Goal: Answer question/provide support

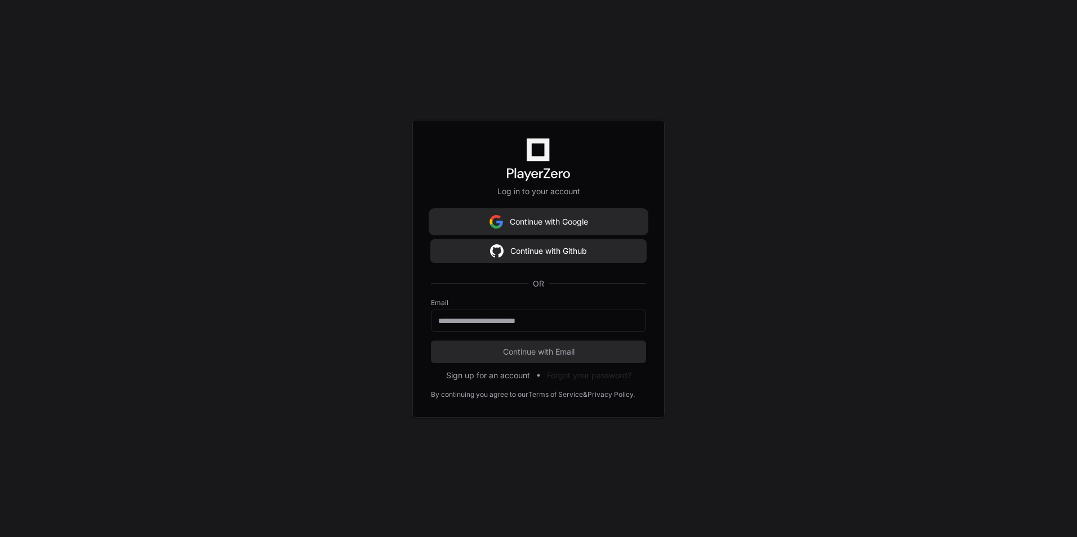
click at [543, 223] on button "Continue with Google" at bounding box center [538, 222] width 215 height 23
click at [578, 251] on button "Continue with Github" at bounding box center [538, 251] width 215 height 23
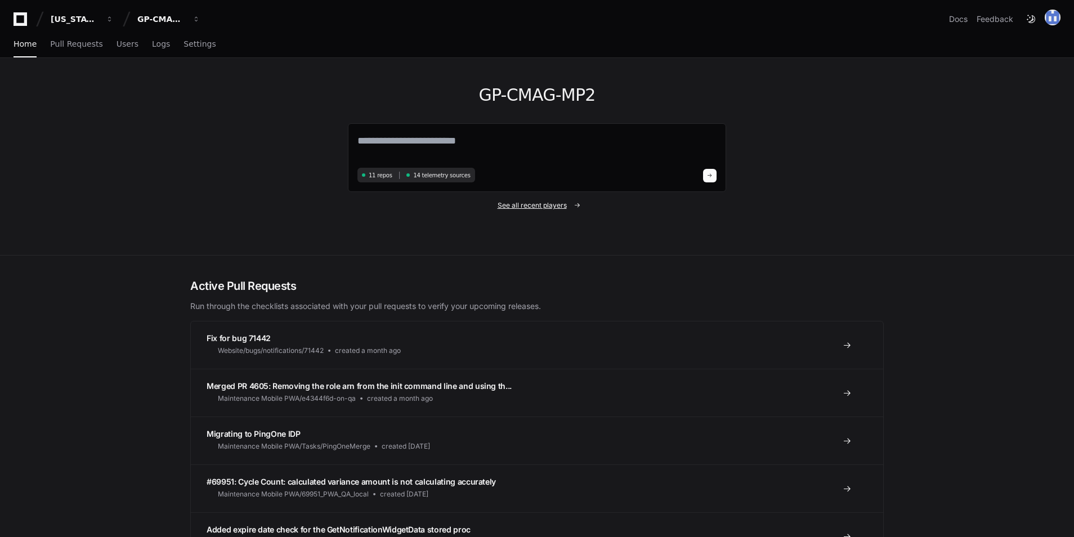
drag, startPoint x: 548, startPoint y: 207, endPoint x: 560, endPoint y: 208, distance: 11.9
click at [548, 207] on span "See all recent players" at bounding box center [532, 205] width 69 height 9
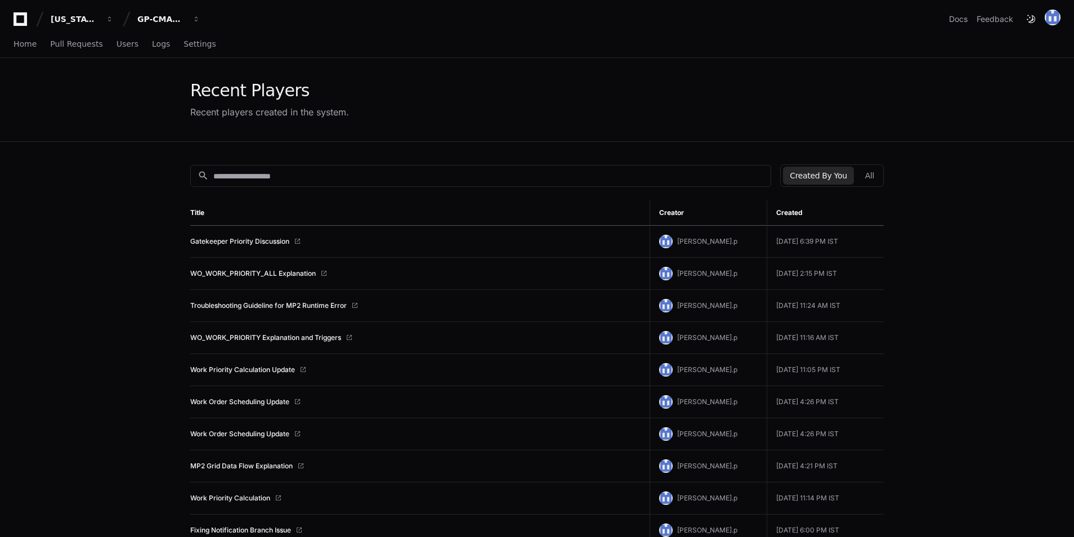
click at [822, 169] on button "Created By You" at bounding box center [818, 176] width 70 height 18
click at [291, 314] on td "Troubleshooting Guideline for MP2 Runtime Error" at bounding box center [419, 306] width 459 height 32
click at [297, 301] on link "Troubleshooting Guideline for MP2 Runtime Error" at bounding box center [268, 305] width 157 height 9
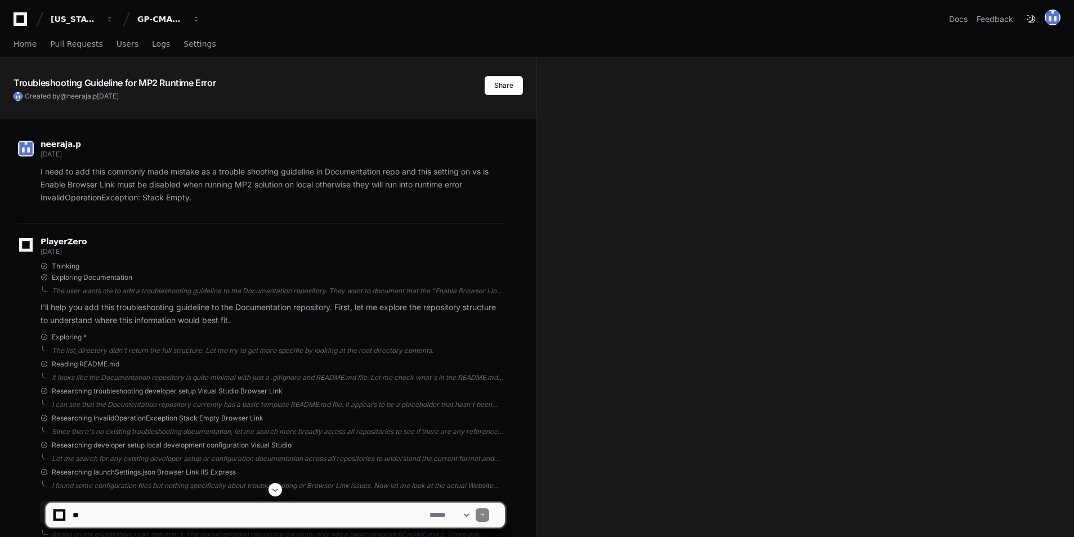
click at [270, 495] on div at bounding box center [275, 490] width 461 height 14
click at [277, 487] on span at bounding box center [275, 489] width 9 height 9
click at [276, 490] on span at bounding box center [275, 489] width 9 height 9
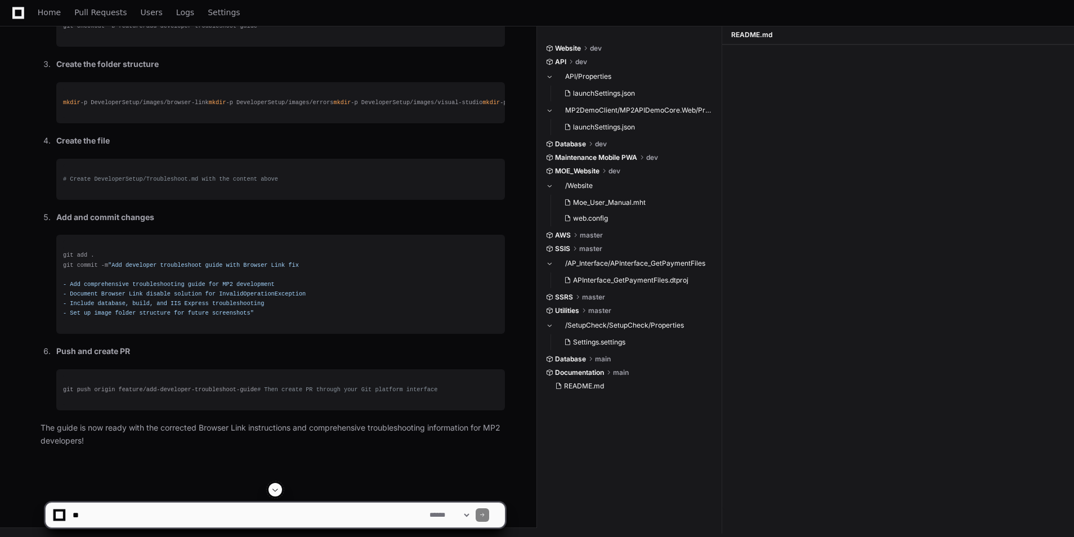
scroll to position [11132, 0]
click at [137, 523] on textarea at bounding box center [248, 515] width 357 height 25
type textarea "**********"
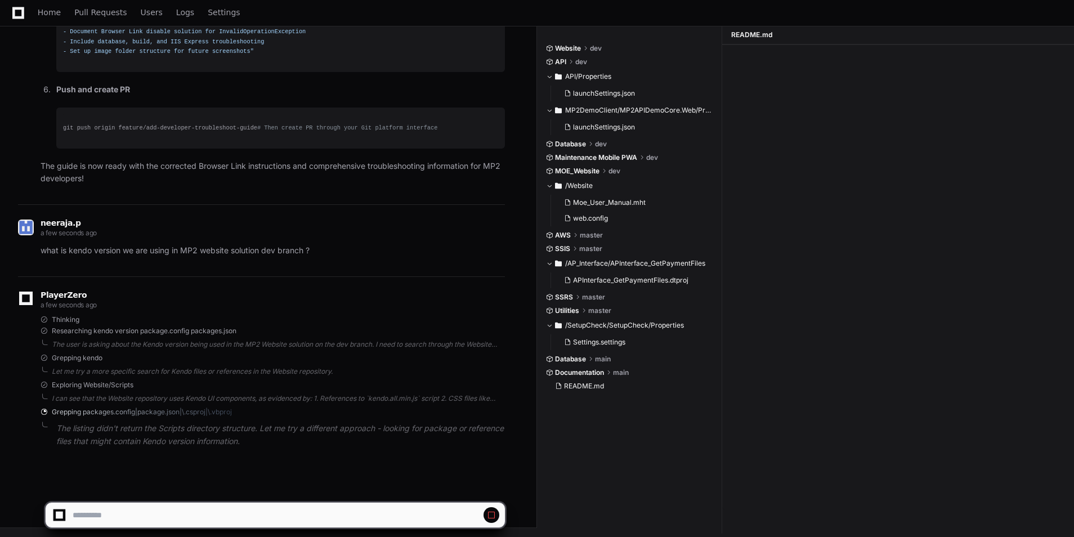
scroll to position [11440, 0]
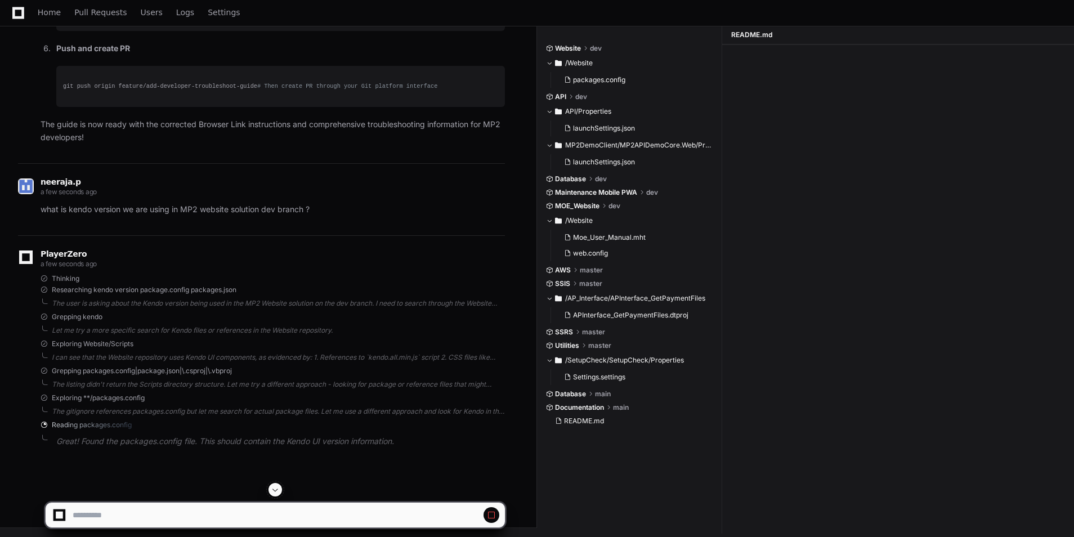
click at [275, 489] on span at bounding box center [275, 489] width 9 height 9
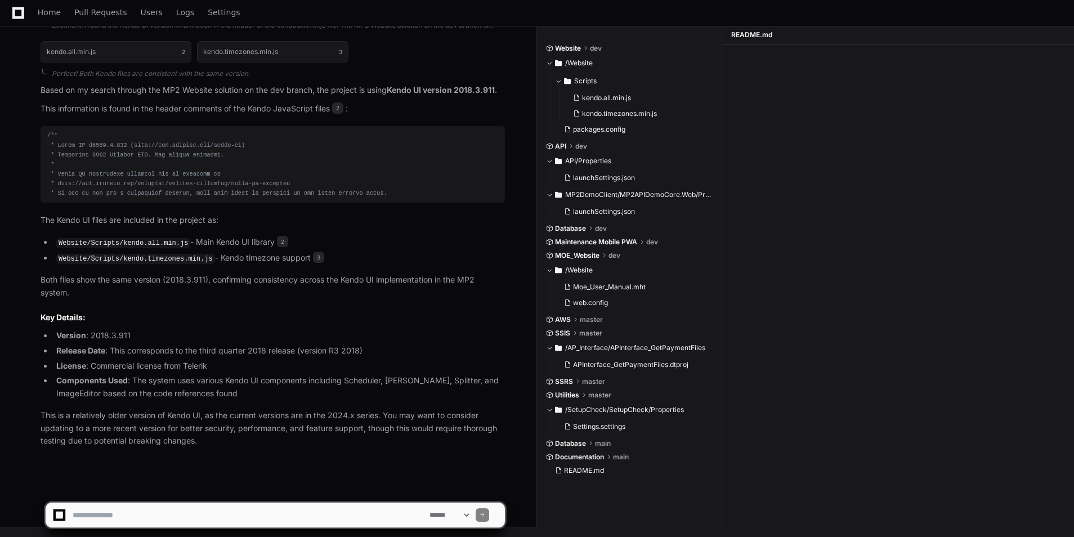
scroll to position [11975, 0]
click at [130, 521] on textarea at bounding box center [248, 515] width 357 height 25
type textarea "**********"
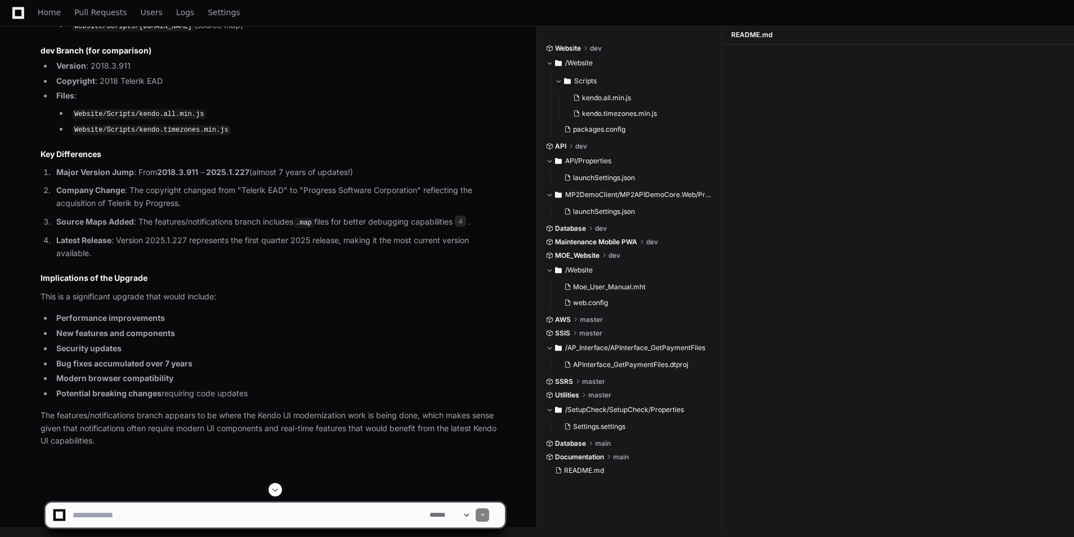
scroll to position [12747, 0]
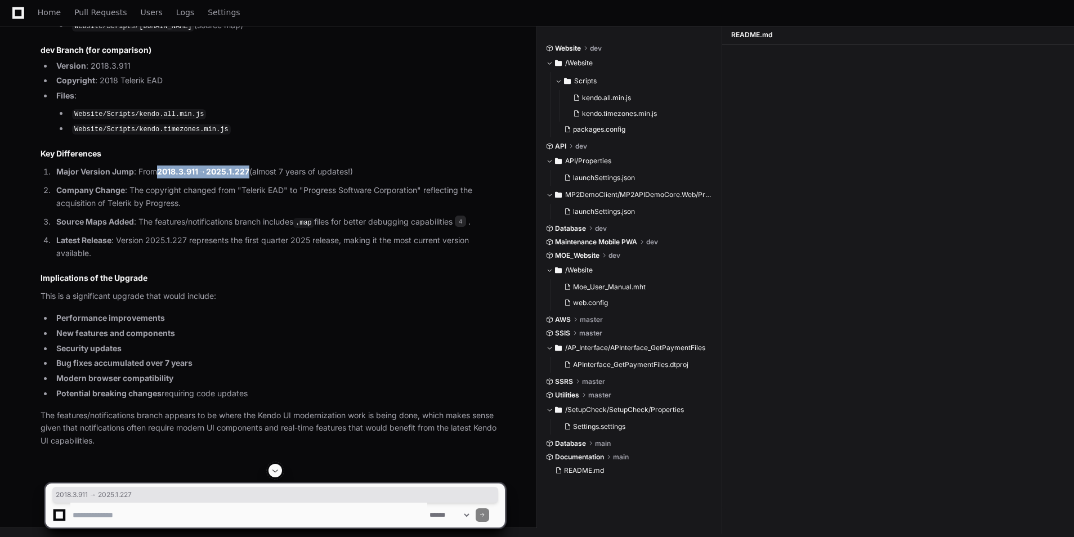
drag, startPoint x: 160, startPoint y: 317, endPoint x: 255, endPoint y: 316, distance: 94.6
click at [255, 178] on p "Major Version Jump : From 2018.3.911 → 2025.1.227 (almost 7 years of updates!)" at bounding box center [280, 172] width 449 height 13
copy p "2018.3.911 → 2025.1.227"
